Goal: Information Seeking & Learning: Learn about a topic

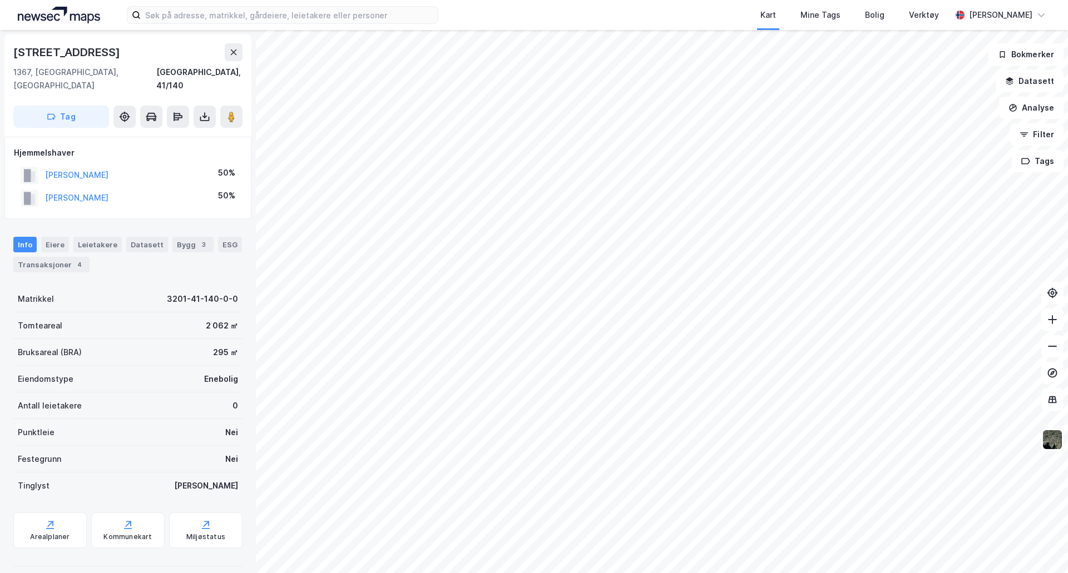
click at [768, 0] on html "Kart Mine Tags Bolig Verktøy [PERSON_NAME] Langoddveien 33 1367, [GEOGRAPHIC_DA…" at bounding box center [534, 286] width 1068 height 573
click at [61, 18] on img at bounding box center [59, 15] width 82 height 17
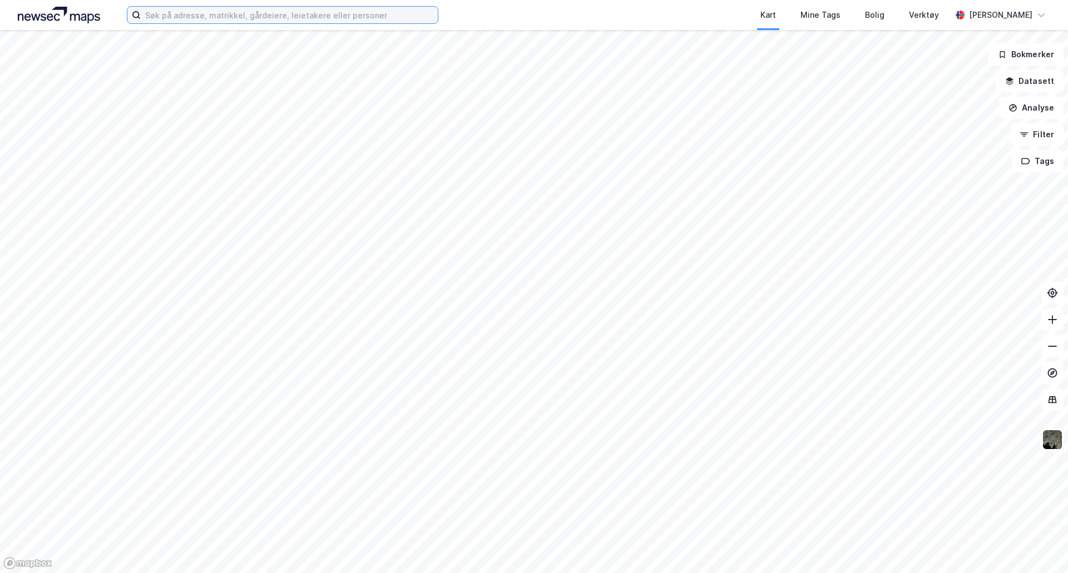
click at [254, 18] on input at bounding box center [289, 15] width 297 height 17
click at [76, 8] on img at bounding box center [59, 15] width 82 height 17
click at [52, 16] on img at bounding box center [59, 15] width 82 height 17
